Goal: Task Accomplishment & Management: Manage account settings

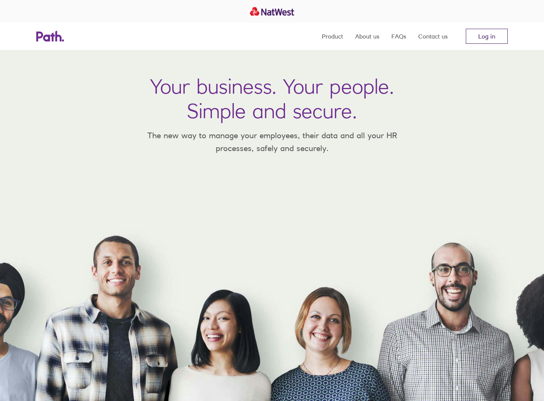
drag, startPoint x: 461, startPoint y: 26, endPoint x: 469, endPoint y: 30, distance: 9.0
click at [461, 26] on nav "Product About us FAQs Contact us Log in" at bounding box center [415, 36] width 186 height 27
click at [479, 36] on link "Log in" at bounding box center [487, 36] width 42 height 15
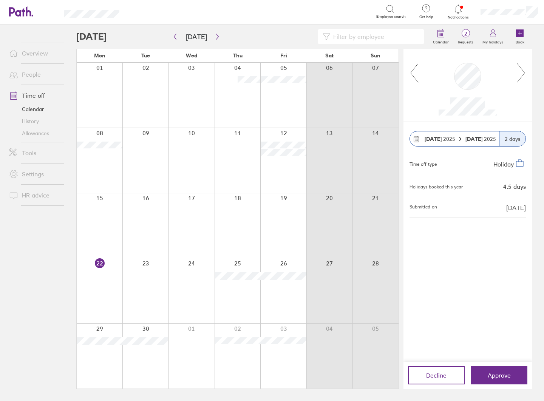
click at [421, 77] on div at bounding box center [467, 85] width 97 height 60
click at [418, 77] on icon at bounding box center [414, 73] width 9 height 20
click at [413, 77] on icon at bounding box center [414, 73] width 9 height 20
click at [523, 76] on icon at bounding box center [521, 73] width 9 height 20
click at [504, 375] on span "Approve" at bounding box center [499, 375] width 23 height 7
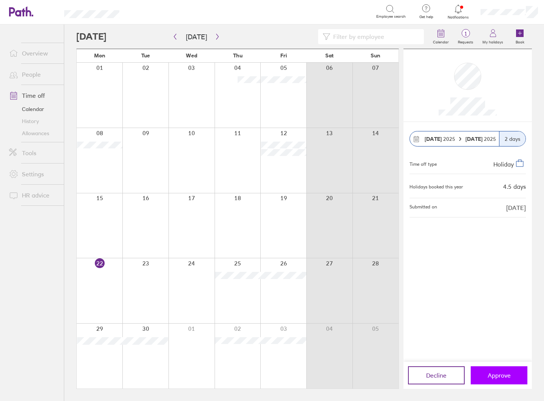
click at [502, 375] on span "Approve" at bounding box center [499, 375] width 23 height 7
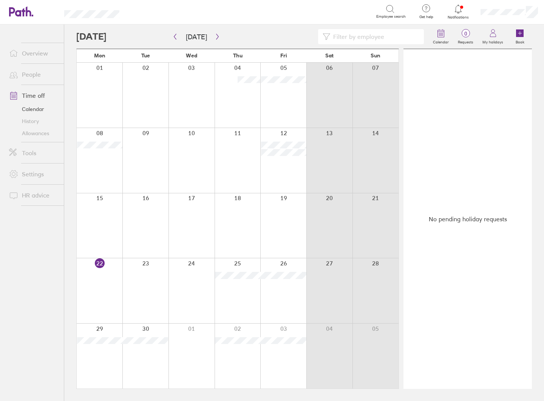
click at [236, 359] on div at bounding box center [238, 356] width 46 height 65
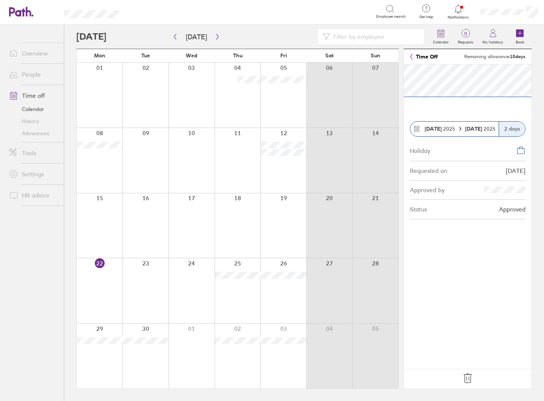
click at [468, 374] on icon at bounding box center [468, 379] width 12 height 12
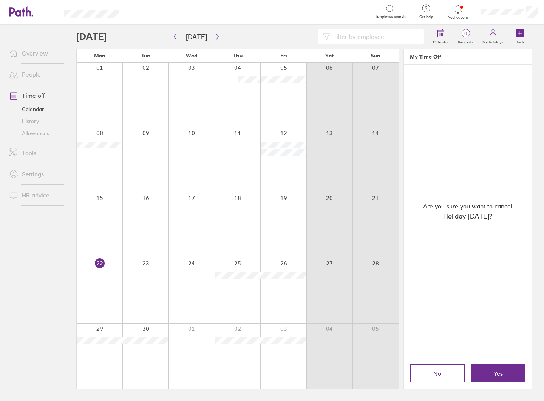
click at [494, 374] on span "Yes" at bounding box center [498, 373] width 9 height 7
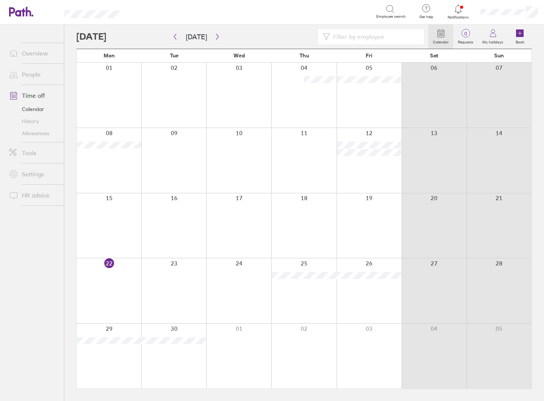
click at [362, 339] on div at bounding box center [369, 356] width 65 height 65
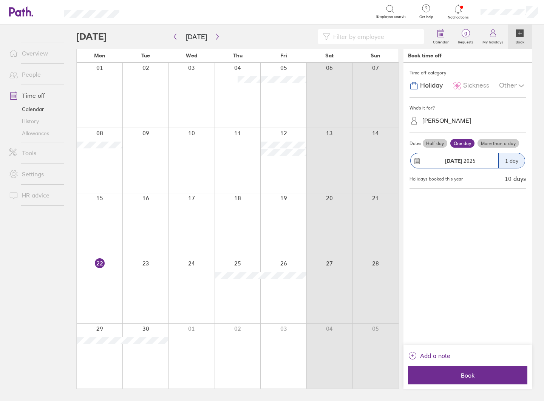
click at [288, 346] on div at bounding box center [283, 356] width 46 height 65
drag, startPoint x: 277, startPoint y: 348, endPoint x: 271, endPoint y: 347, distance: 5.3
click at [277, 348] on div at bounding box center [283, 356] width 46 height 65
click at [228, 345] on div at bounding box center [238, 356] width 46 height 65
click at [282, 340] on div at bounding box center [283, 356] width 46 height 65
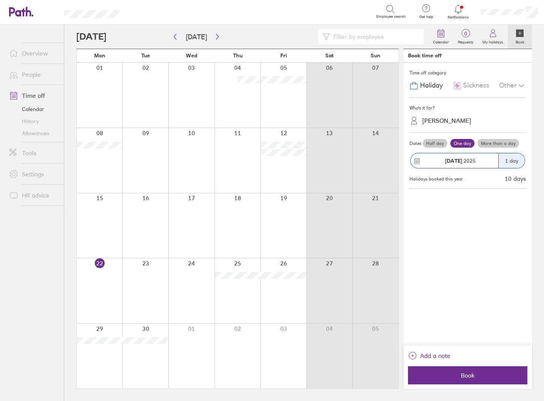
click at [282, 340] on div at bounding box center [283, 356] width 46 height 65
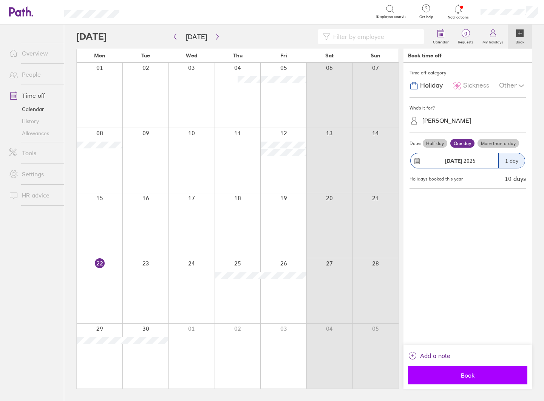
click at [473, 378] on span "Book" at bounding box center [467, 375] width 109 height 7
